Goal: Transaction & Acquisition: Purchase product/service

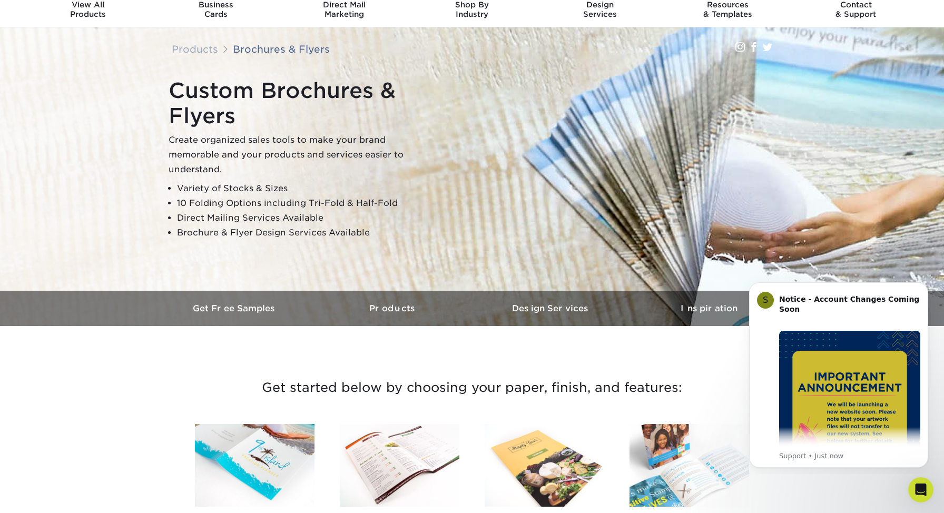
scroll to position [37, 0]
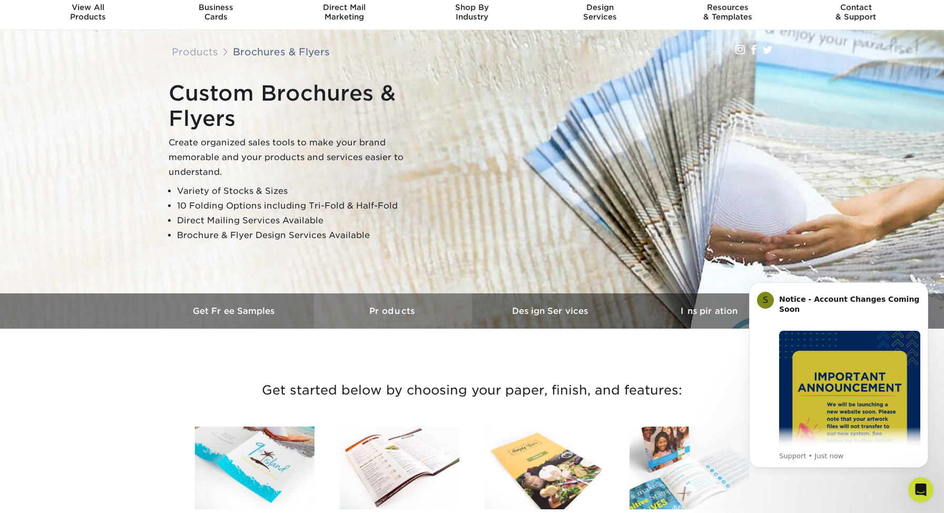
click at [394, 311] on h3 "Products" at bounding box center [393, 311] width 158 height 10
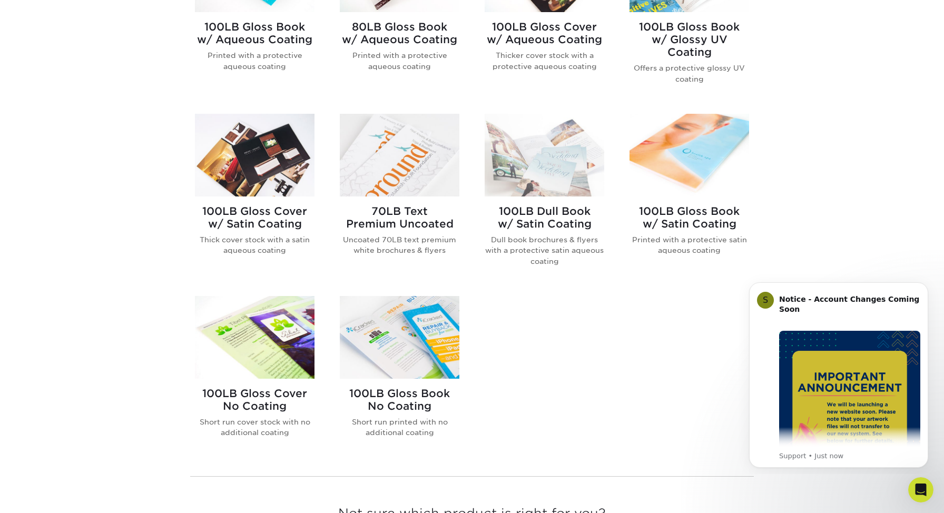
scroll to position [537, 0]
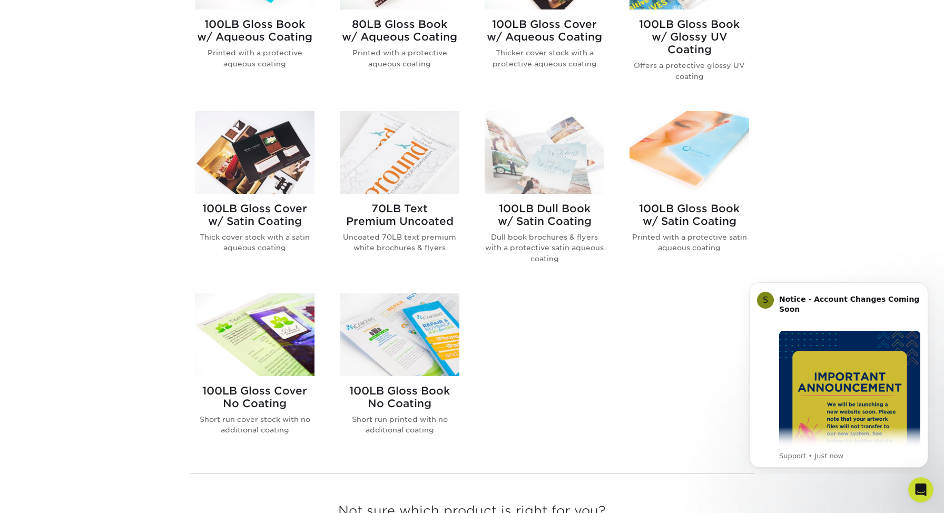
click at [541, 208] on h2 "100LB Dull Book w/ Satin Coating" at bounding box center [545, 214] width 120 height 25
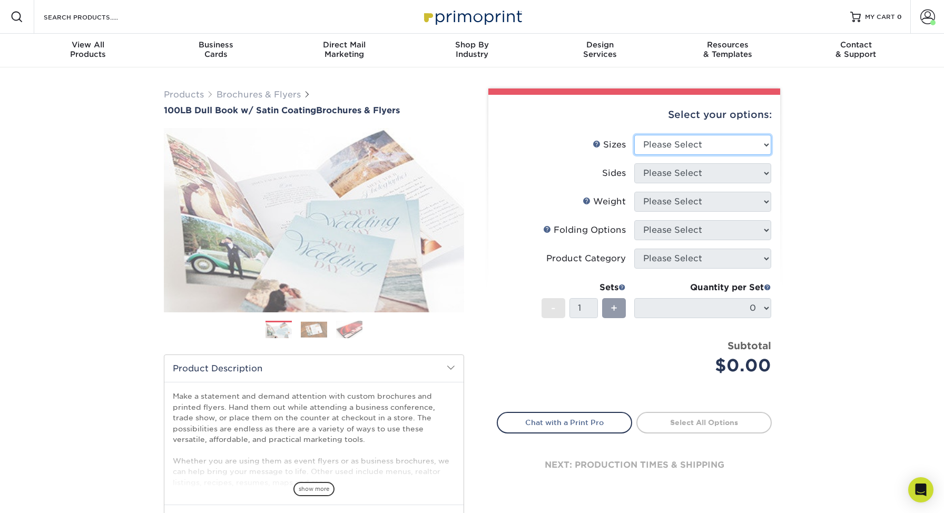
click at [767, 143] on select "Please Select 3.67" x 8.5" 3.67" x 8.5" 4" x 6" 4" x 8.5" 4" x 8.5" 4" x 9" 4" …" at bounding box center [702, 145] width 137 height 20
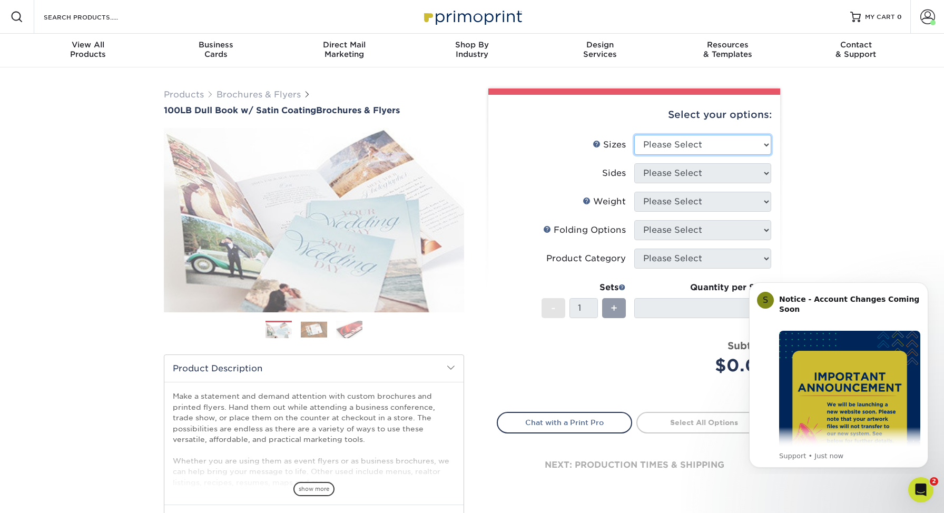
select select "11.00x25.50"
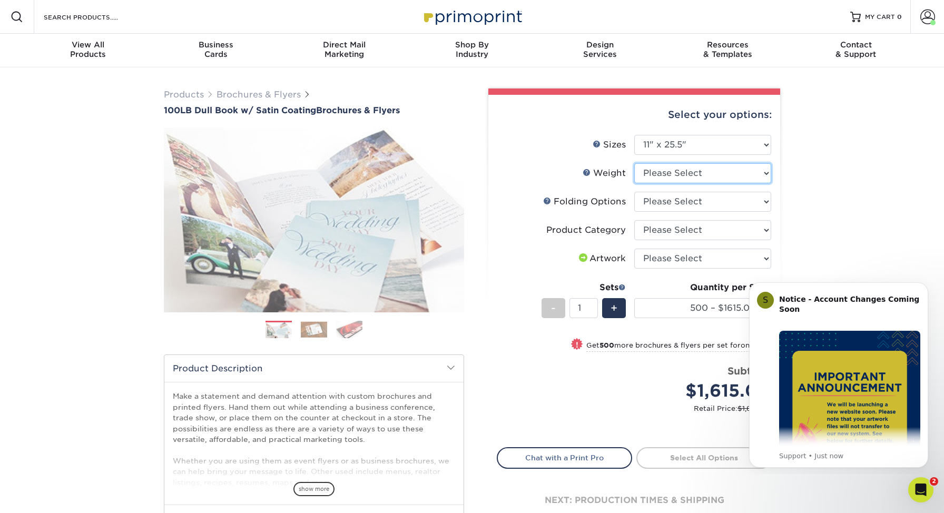
click at [765, 172] on select "Please Select 100DB" at bounding box center [702, 173] width 137 height 20
select select "100DB"
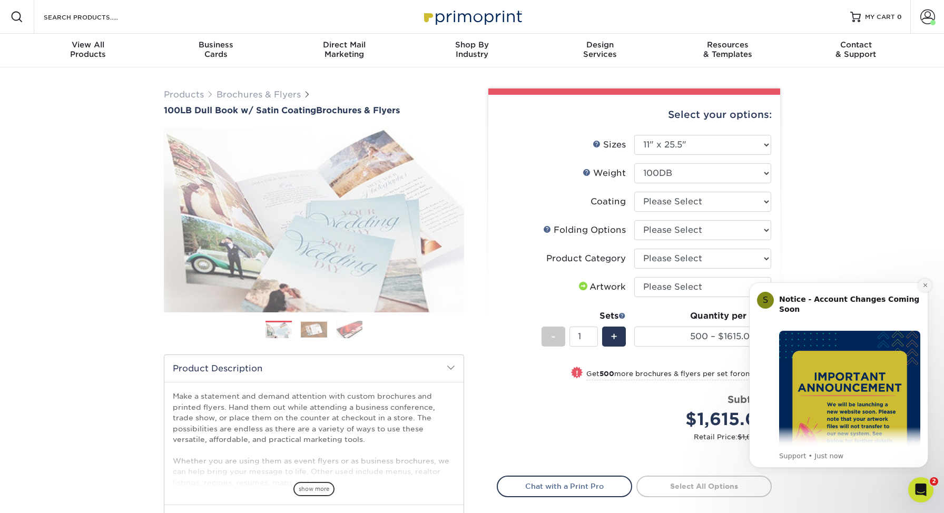
click at [924, 284] on icon "Dismiss notification" at bounding box center [925, 285] width 6 height 6
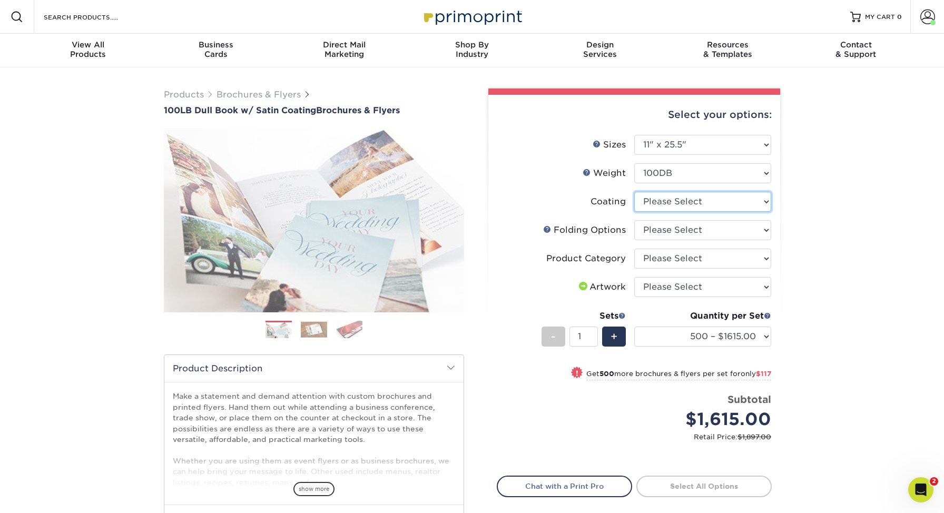
click at [767, 201] on select at bounding box center [702, 202] width 137 height 20
select select "1753ff32-3d28-4f95-990a-6fda0dbe3d7c"
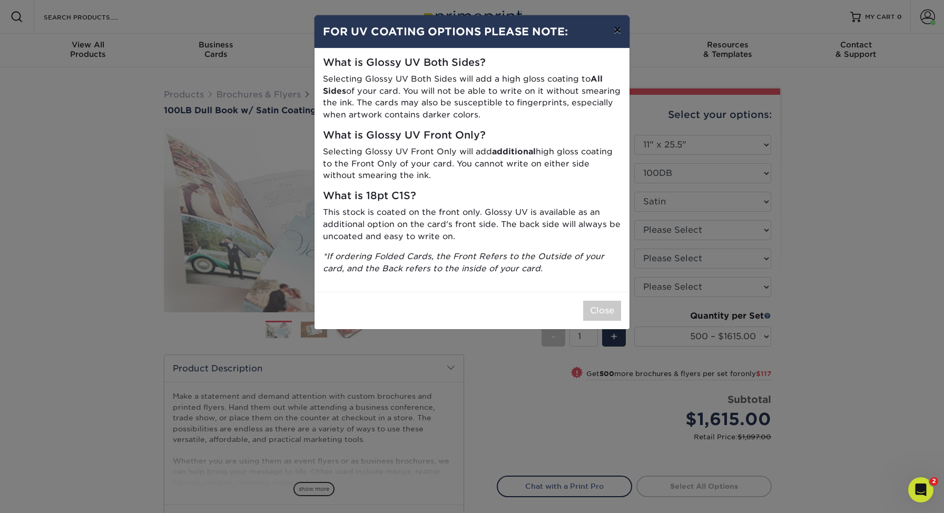
click at [617, 31] on button "×" at bounding box center [617, 30] width 24 height 30
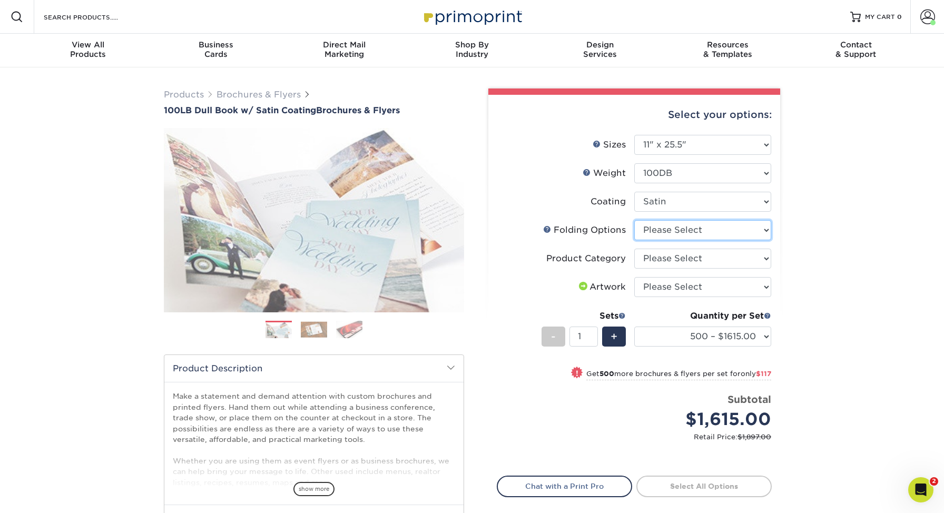
click at [768, 228] on select "Please Select FLAT - No Folding" at bounding box center [702, 230] width 137 height 20
select select "9b1d5825-34d1-4721-9874-ed79abb003d7"
click at [769, 259] on select "Please Select Flyers and Brochures" at bounding box center [702, 259] width 137 height 20
select select "1a668080-6b7c-4174-b399-2c3833b27ef4"
click at [765, 286] on select "Please Select I will upload files I need a design - $175" at bounding box center [702, 287] width 137 height 20
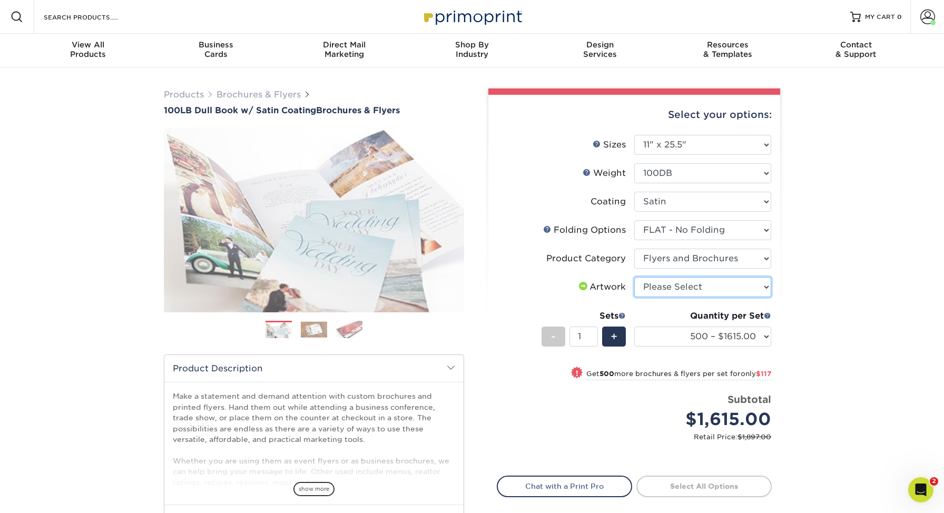
select select "upload"
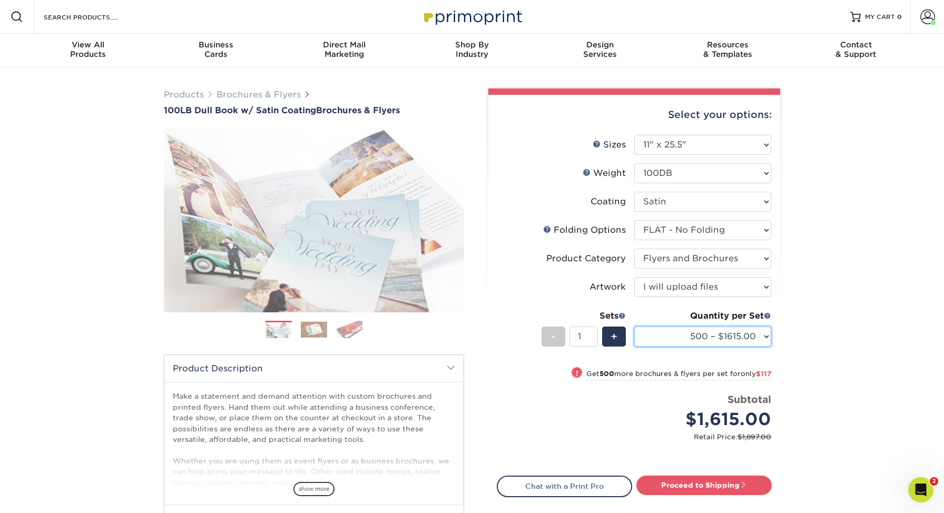
click at [765, 336] on select "500 – $1615.00 1000 – $1732.00 2000 – $1996.00 2500 – $2495.00 3000 – $2964.00 …" at bounding box center [702, 337] width 137 height 20
click at [851, 322] on div "Products Brochures & Flyers 100LB Dull Book w/ Satin Coating Brochures & Flyers…" at bounding box center [472, 348] width 944 height 563
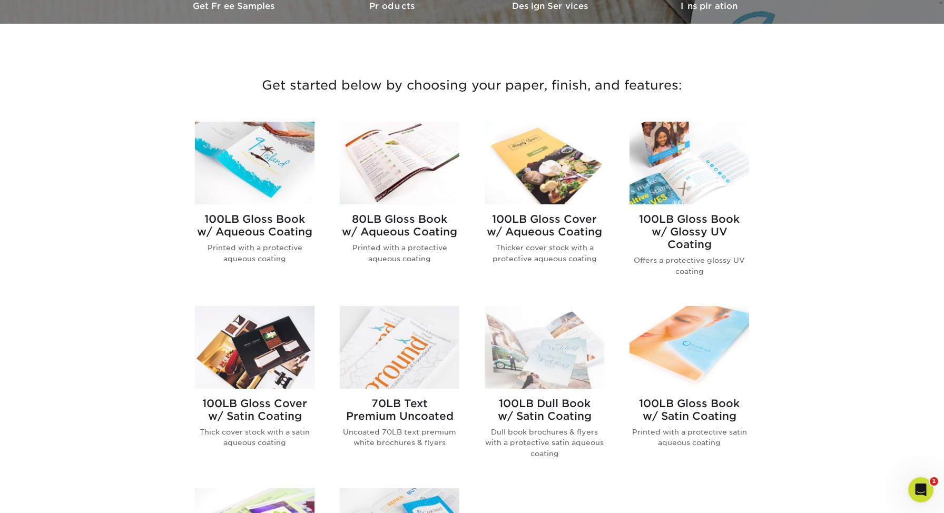
scroll to position [344, 0]
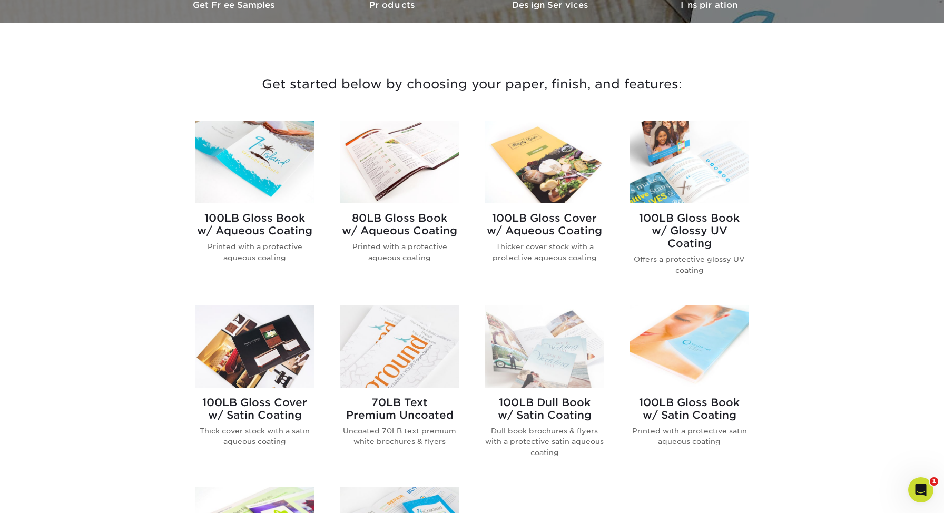
click at [538, 217] on h2 "100LB Gloss Cover w/ Aqueous Coating" at bounding box center [545, 224] width 120 height 25
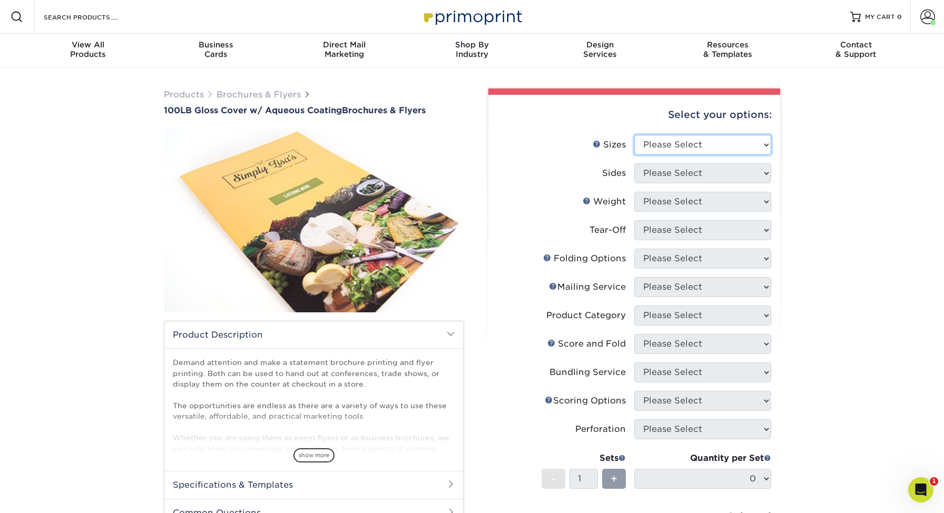
click at [763, 144] on select "Please Select 3.5" x 8.5" 3.5" x 11" 3.67" x 8.5" 4" x 8.5" 4" x 11" 4" x 12" 4…" at bounding box center [702, 145] width 137 height 20
select select "11.00x25.50"
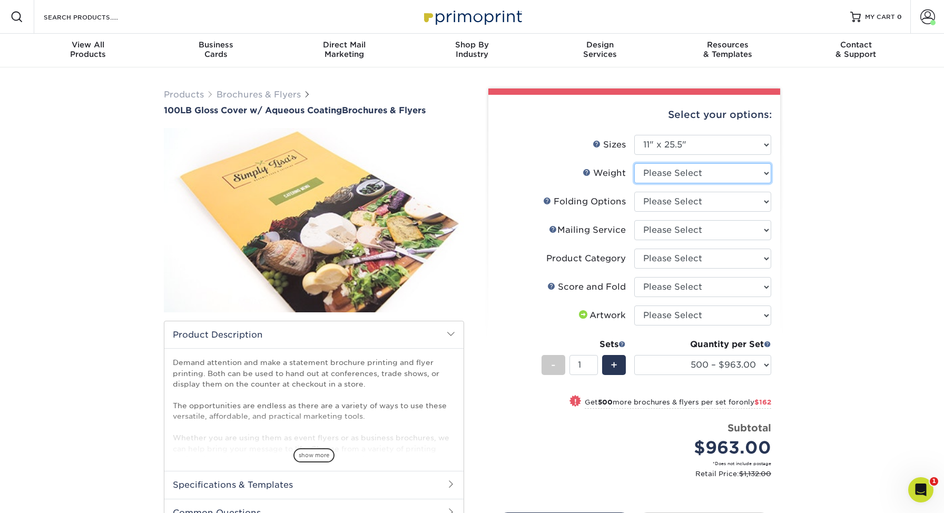
click at [765, 173] on select "Please Select 100LB" at bounding box center [702, 173] width 137 height 20
select select "100LB"
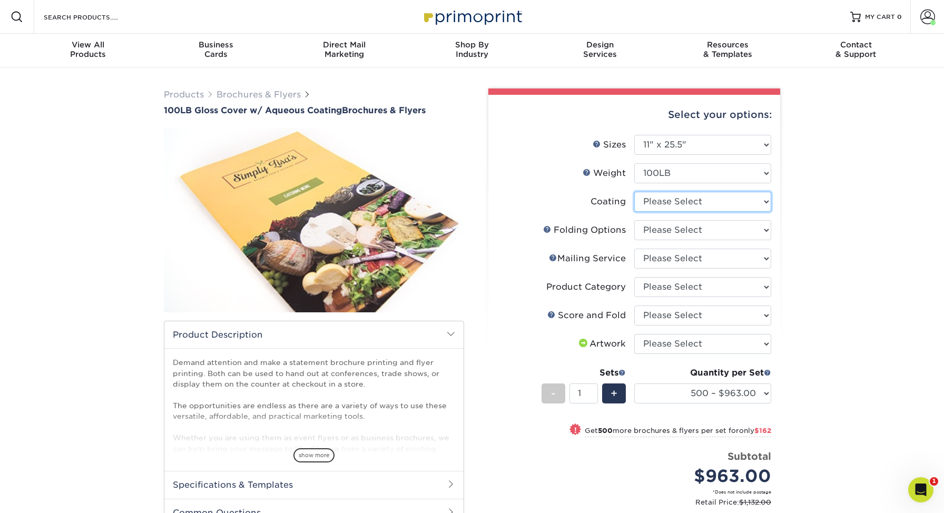
click at [766, 202] on select at bounding box center [702, 202] width 137 height 20
select select "d41dab50-ff65-4f4f-bb17-2afe4d36ae33"
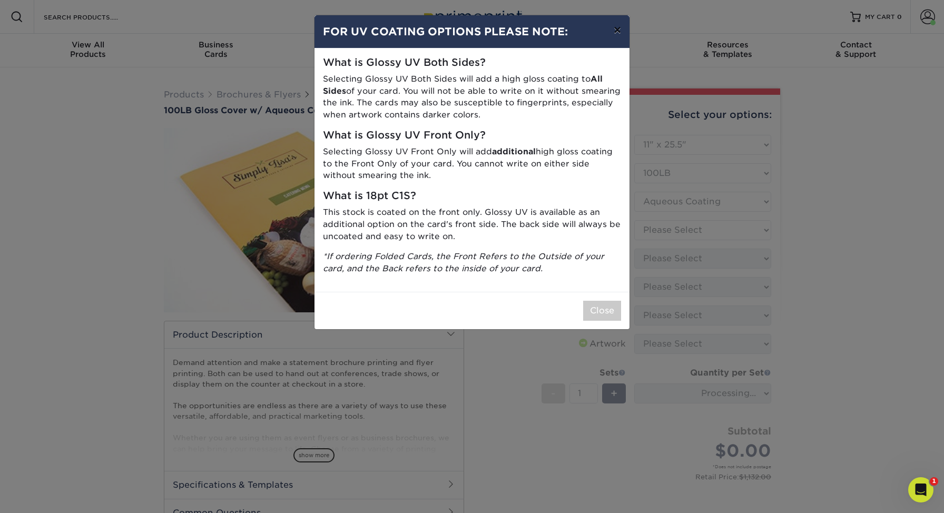
click at [619, 28] on button "×" at bounding box center [617, 30] width 24 height 30
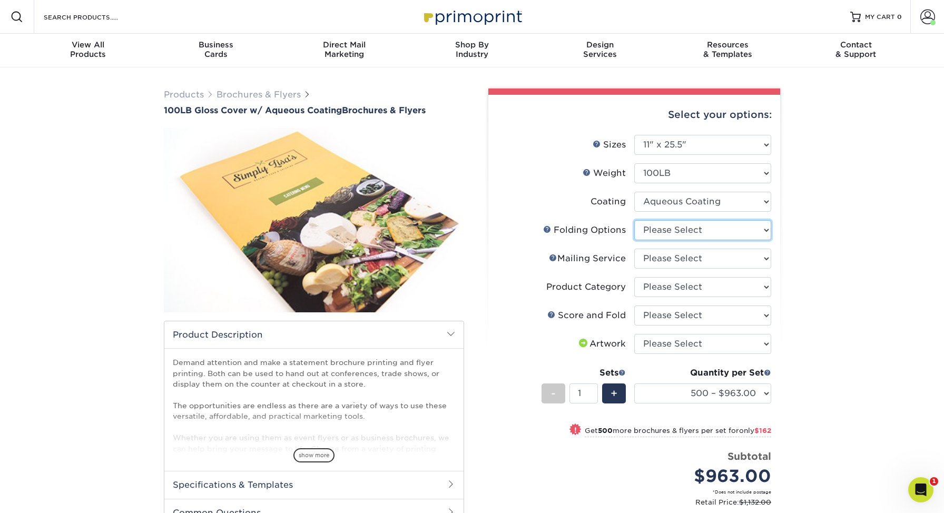
click at [767, 229] on select "Please Select FLAT - No Folding" at bounding box center [702, 230] width 137 height 20
select select "9b1d5825-34d1-4721-9874-ed79abb003d7"
click at [765, 258] on select "Please Select No Direct Mailing Service No, I will mail/stamp/imprint Direct Ma…" at bounding box center [702, 259] width 137 height 20
select select "3e5e9bdd-d78a-4c28-a41d-fe1407925ca6"
click at [766, 287] on select "Please Select Flyers and Brochures" at bounding box center [702, 287] width 137 height 20
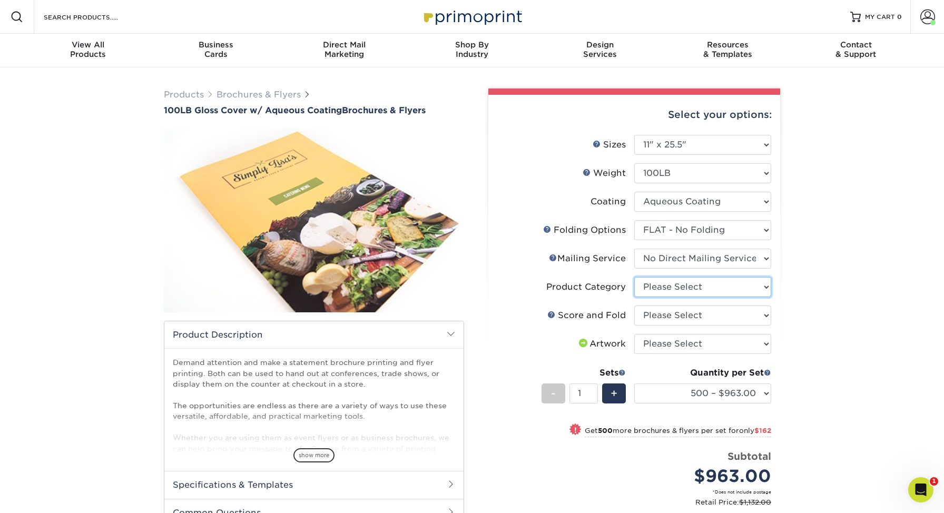
select select "1a668080-6b7c-4174-b399-2c3833b27ef4"
click at [768, 315] on select "Please Select Score and Tri-Fold" at bounding box center [702, 316] width 137 height 20
select select "693e0d4e-af90-4796-9ba3-e200b26a5d59"
click at [767, 344] on select "Please Select I will upload files I need a design - $175" at bounding box center [702, 344] width 137 height 20
select select "upload"
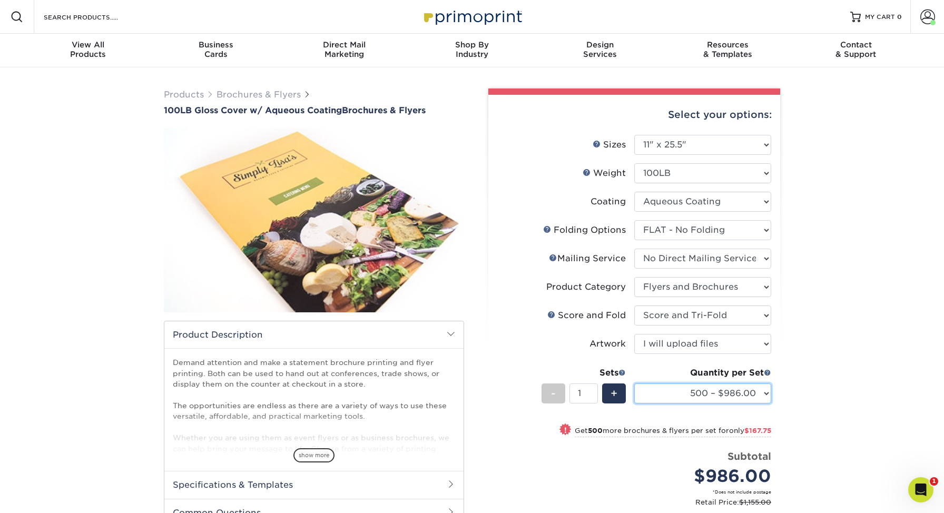
click at [765, 393] on select "500 – $986.00 1000 – $1153.75 2000 – $1447.25 2500 – $1805.00 3000 – $2281.75 4…" at bounding box center [702, 394] width 137 height 20
click at [95, 242] on div "Products Brochures & Flyers 100LB Gloss Cover w/ Aqueous Coating Brochures & Fl…" at bounding box center [472, 365] width 944 height 596
